Goal: Task Accomplishment & Management: Use online tool/utility

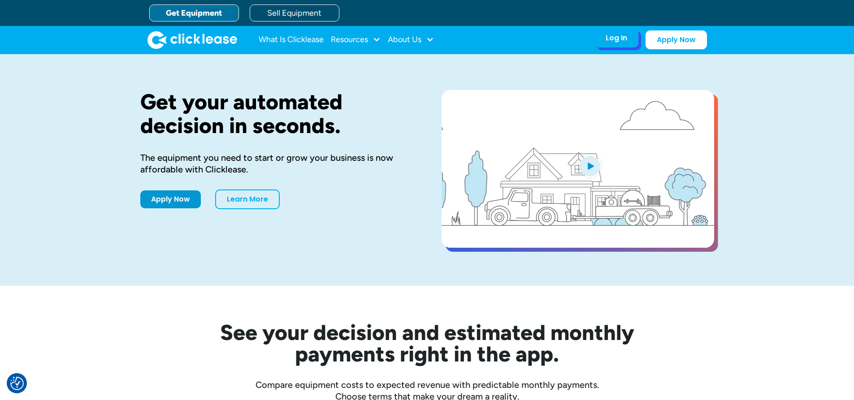
click at [608, 34] on div "Log In" at bounding box center [617, 38] width 22 height 9
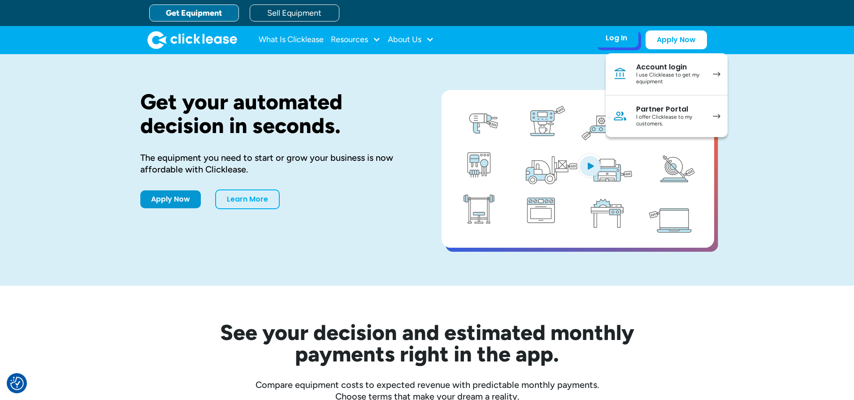
click at [651, 116] on div "I offer Clicklease to my customers." at bounding box center [670, 121] width 68 height 14
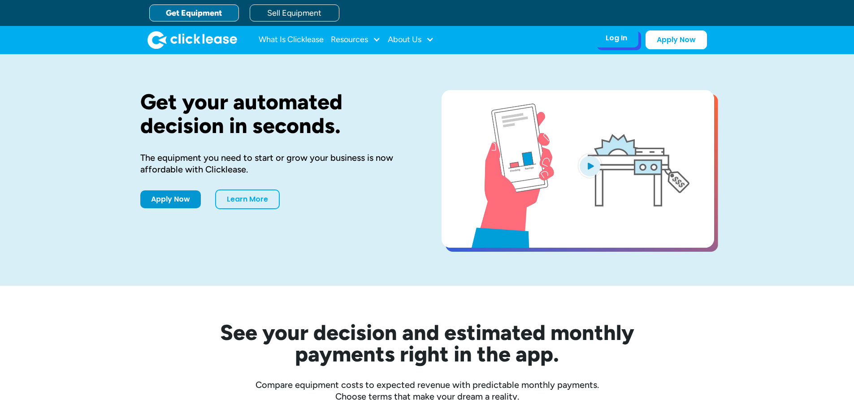
click at [601, 35] on div "Log In Account login I use Clicklease to get my equipment Partner Portal I offe…" at bounding box center [617, 38] width 44 height 19
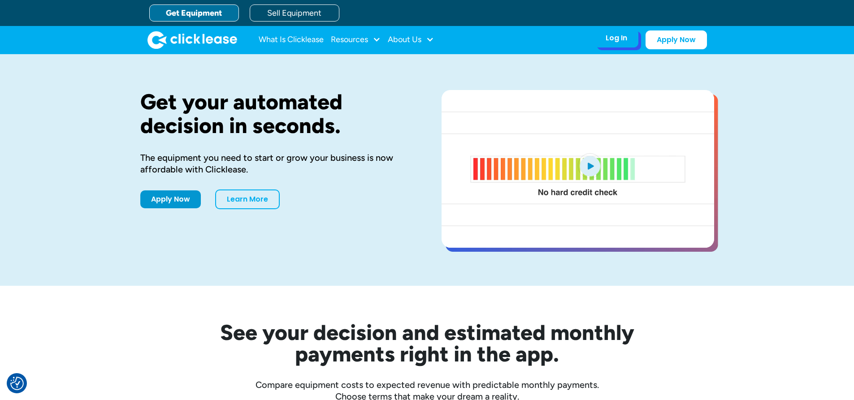
click at [630, 40] on div "Log In Account login I use Clicklease to get my equipment Partner Portal I offe…" at bounding box center [617, 38] width 44 height 19
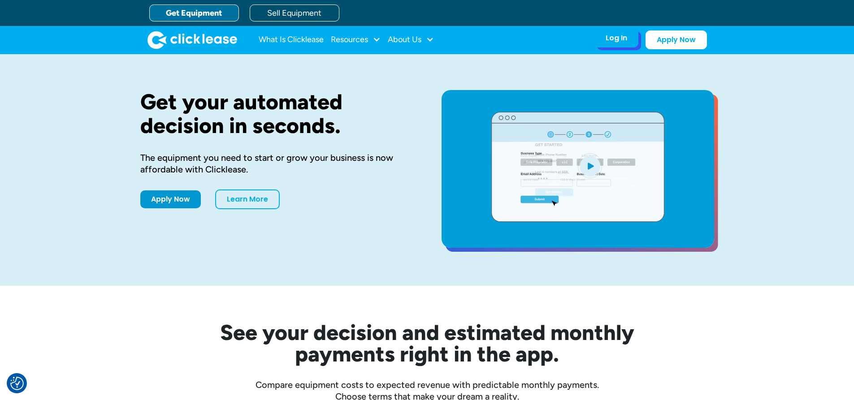
click at [622, 36] on div "Log In" at bounding box center [617, 38] width 22 height 9
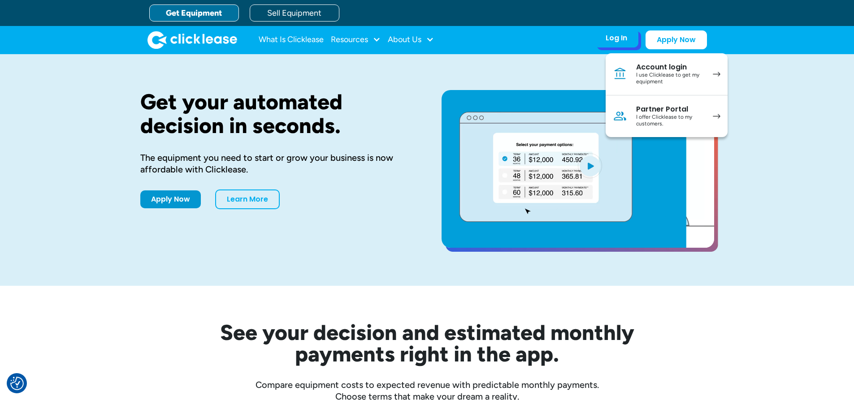
click at [646, 115] on div "I offer Clicklease to my customers." at bounding box center [670, 121] width 68 height 14
